Goal: Task Accomplishment & Management: Manage account settings

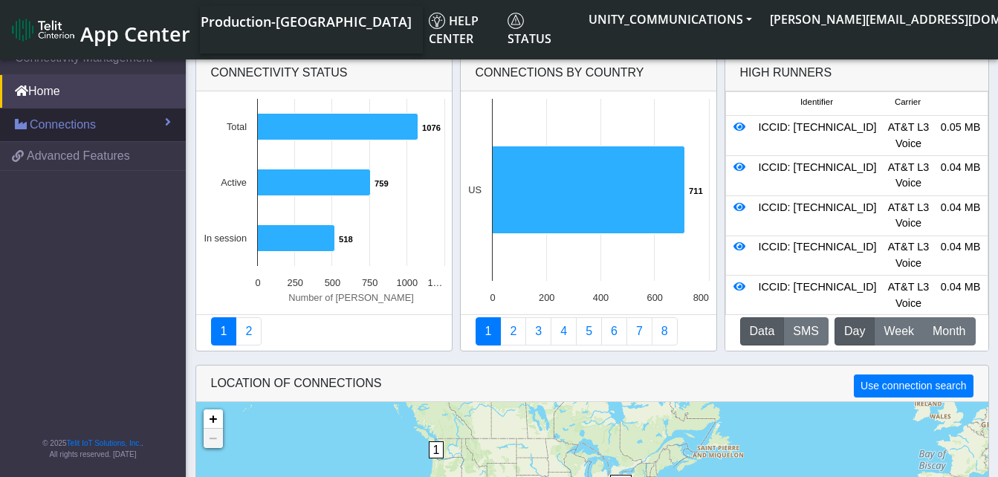
click at [99, 119] on link "Connections" at bounding box center [93, 125] width 186 height 33
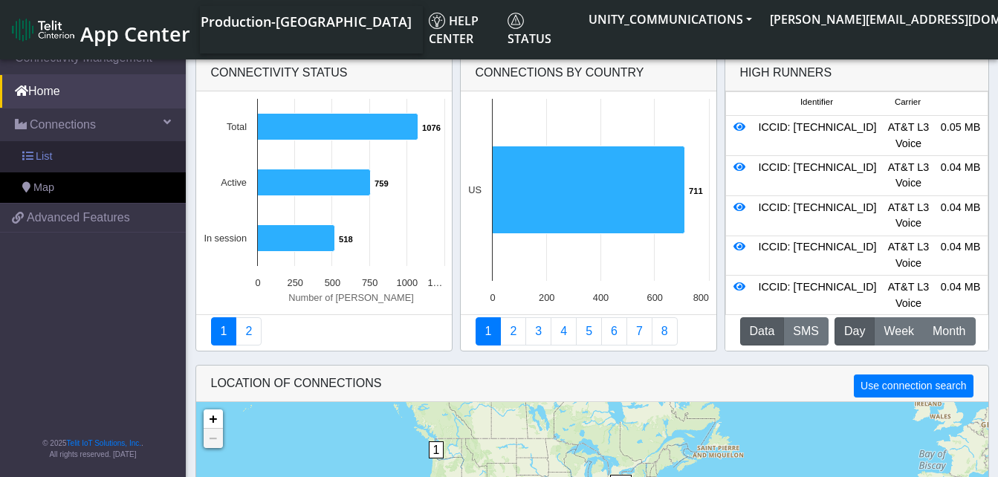
click at [80, 151] on link "List" at bounding box center [93, 156] width 186 height 31
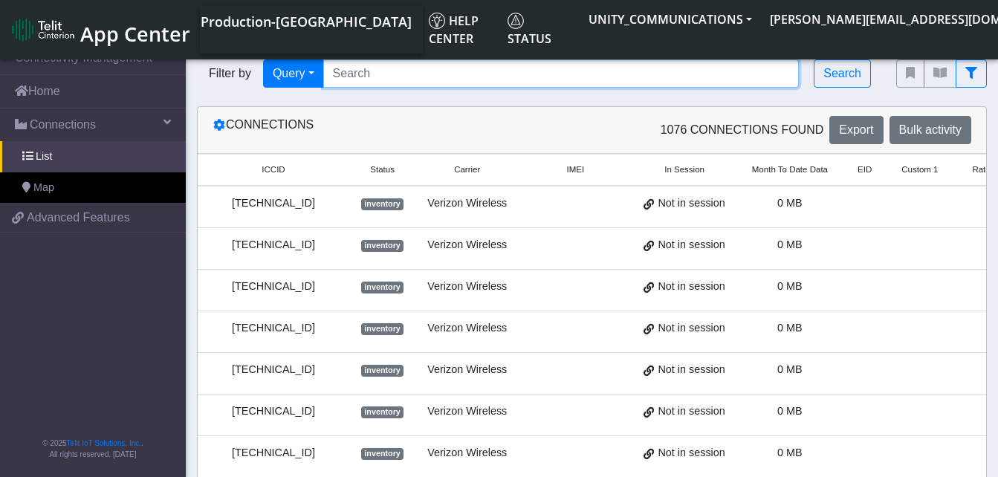
click at [340, 71] on input "Search..." at bounding box center [561, 73] width 476 height 28
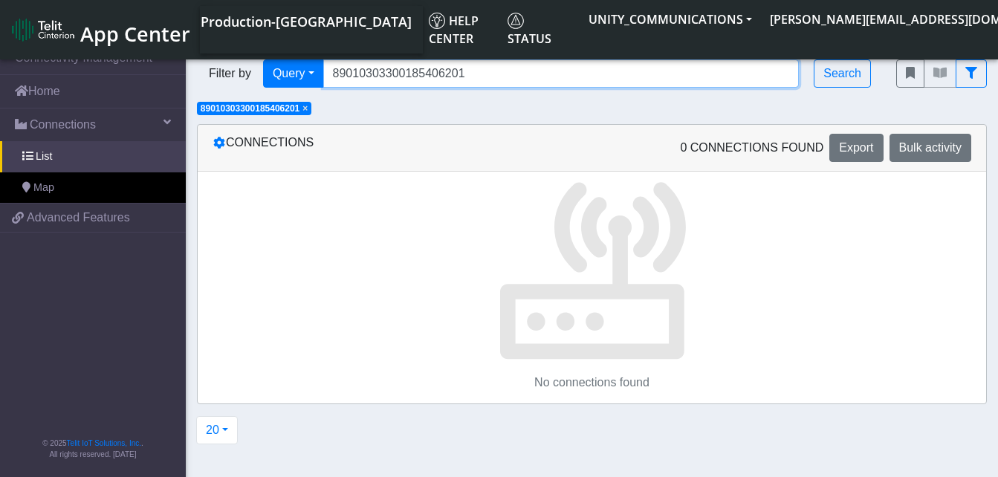
click at [467, 69] on input "89010303300185406201" at bounding box center [561, 73] width 476 height 28
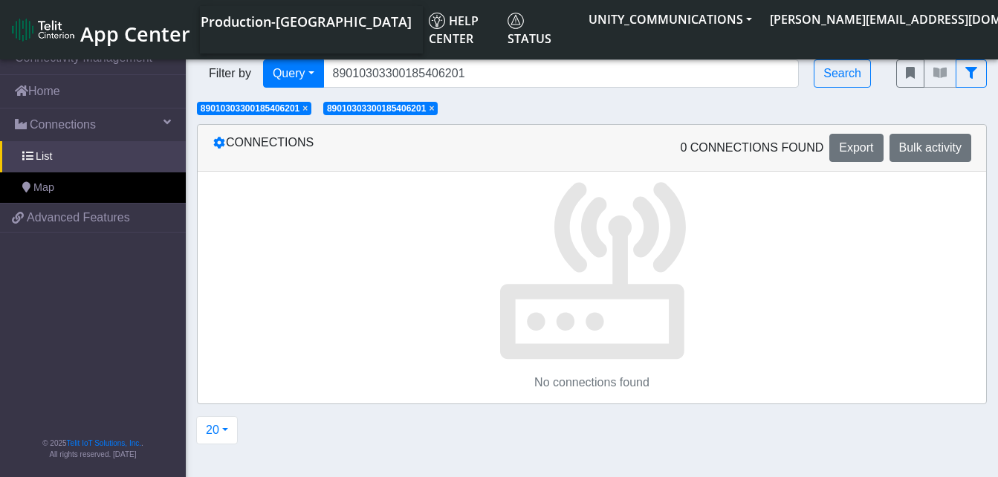
click at [434, 109] on span "×" at bounding box center [431, 108] width 5 height 10
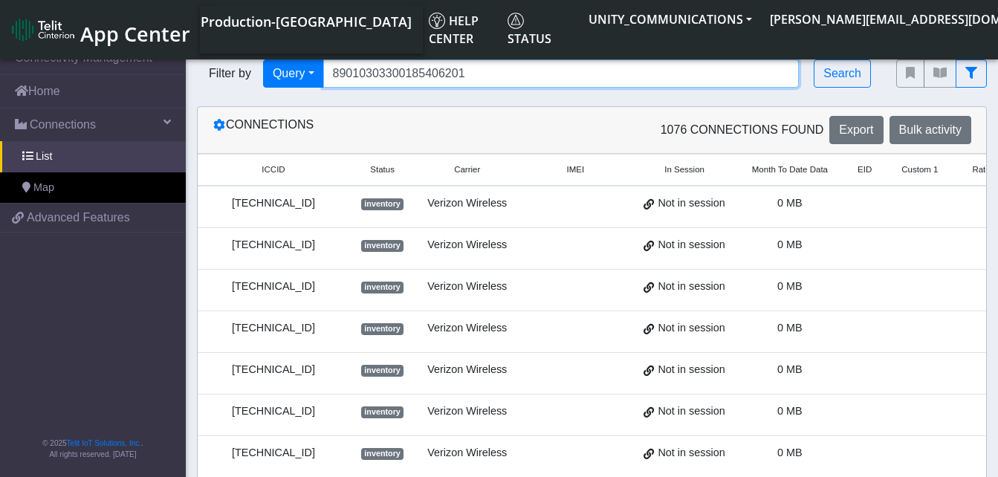
click at [469, 80] on input "89010303300185406201" at bounding box center [561, 73] width 476 height 28
type input "89010303300185408201"
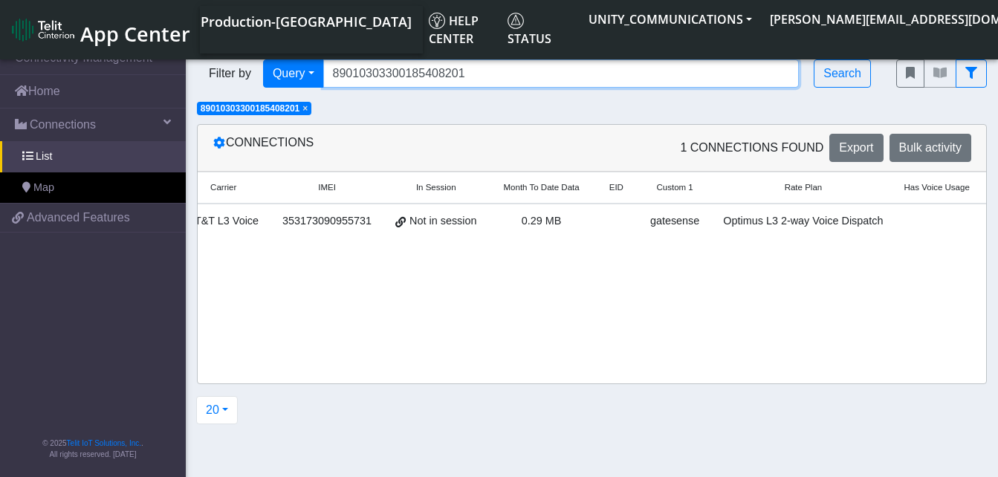
scroll to position [0, 273]
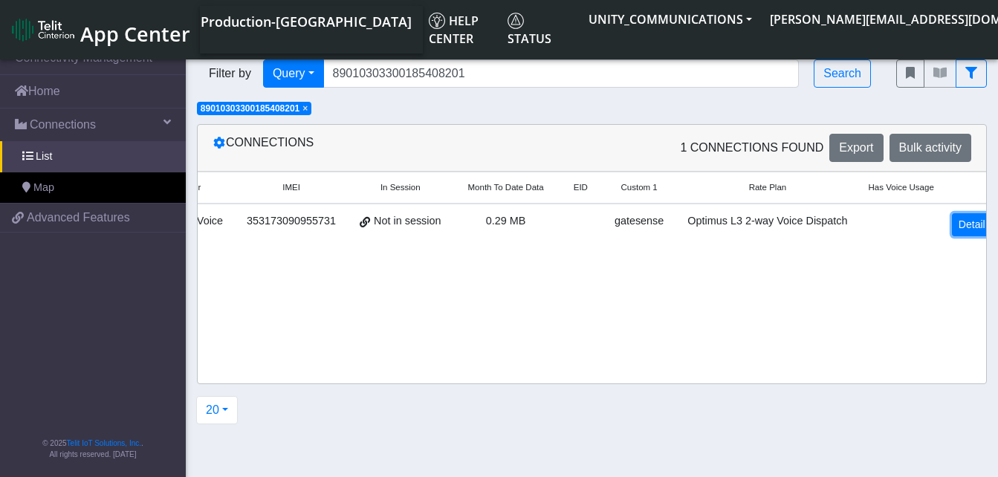
click at [954, 221] on link "Detail" at bounding box center [972, 224] width 40 height 23
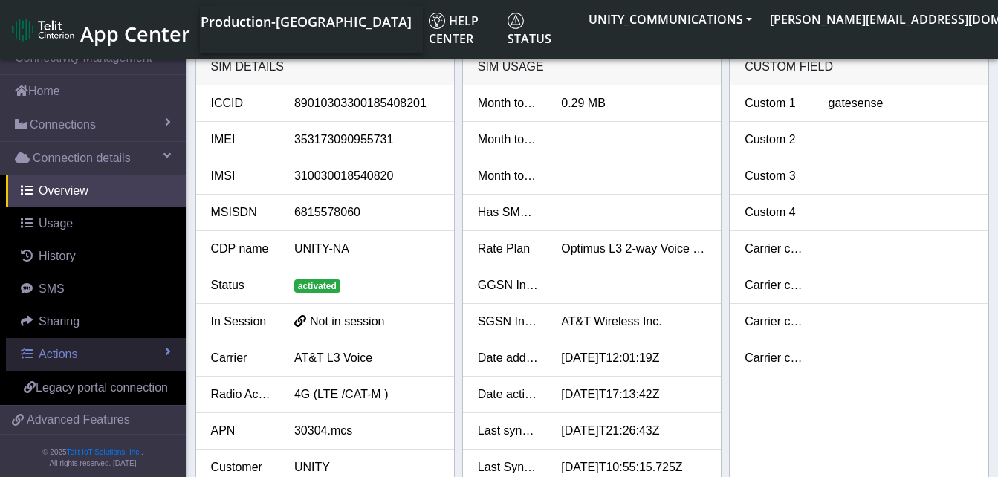
click at [67, 355] on span "Actions" at bounding box center [58, 354] width 39 height 13
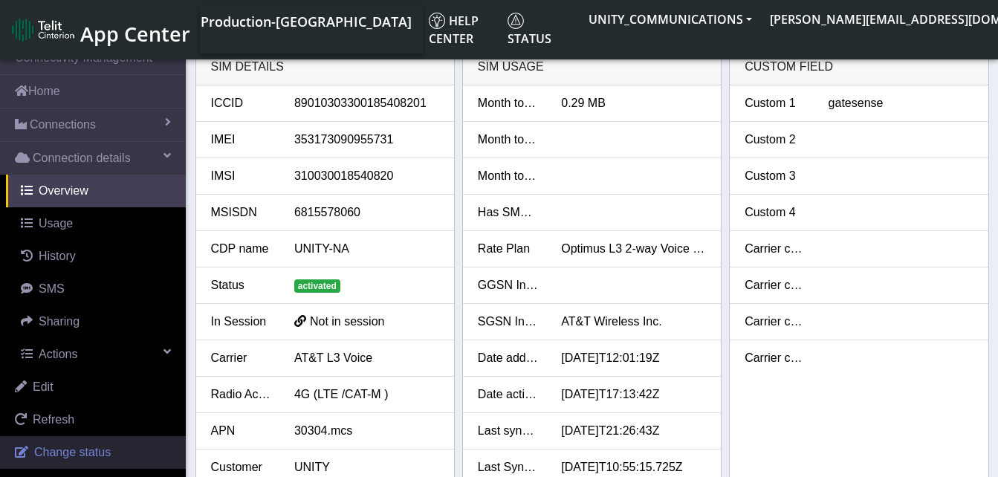
click at [52, 446] on span "Change status" at bounding box center [72, 452] width 77 height 13
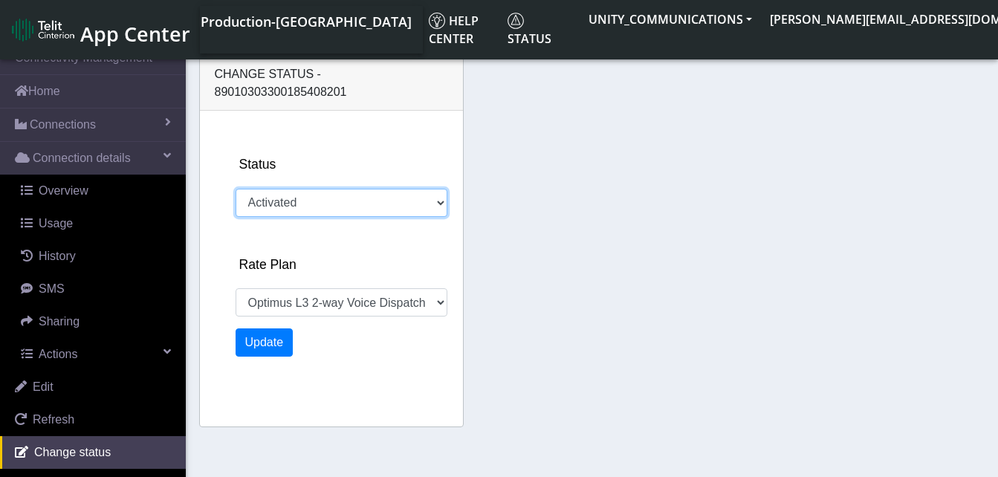
click at [300, 189] on select "Activated Deactivated" at bounding box center [342, 203] width 212 height 28
select select "698: 18646"
select select "deactivated"
click at [236, 189] on select "Activated Deactivated" at bounding box center [342, 203] width 212 height 28
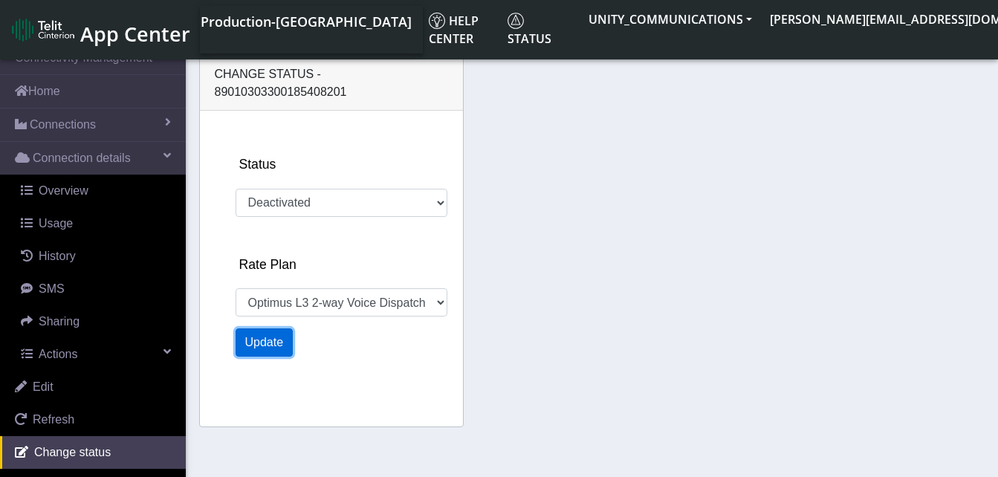
select select "1101: 18646"
click at [264, 331] on button "Update" at bounding box center [265, 342] width 58 height 28
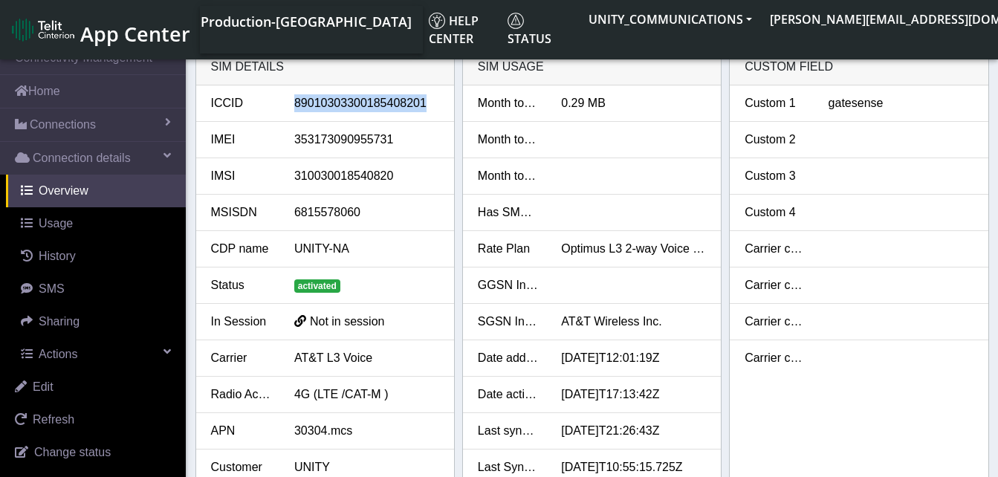
drag, startPoint x: 424, startPoint y: 102, endPoint x: 296, endPoint y: 109, distance: 128.0
click at [296, 109] on div "89010303300185408201" at bounding box center [366, 103] width 167 height 18
copy div "89010303300185408201"
